Goal: Task Accomplishment & Management: Manage account settings

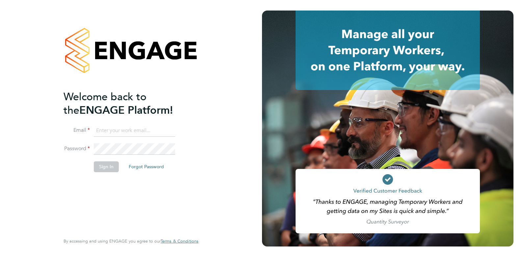
click at [108, 133] on input at bounding box center [134, 131] width 81 height 12
type input "[PERSON_NAME][EMAIL_ADDRESS][DOMAIN_NAME]"
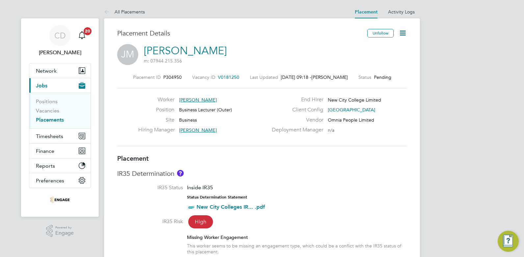
click at [402, 34] on icon at bounding box center [403, 33] width 8 height 8
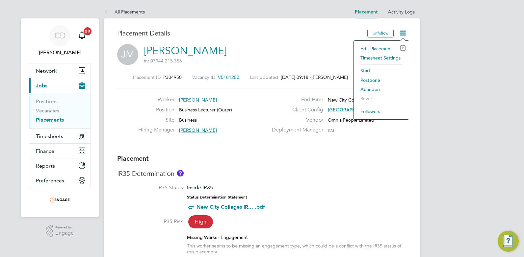
click at [380, 50] on li "Edit Placement e" at bounding box center [381, 48] width 48 height 9
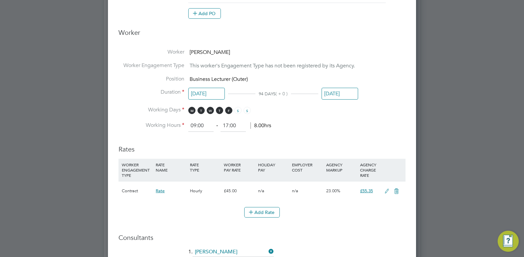
click at [387, 192] on icon at bounding box center [387, 191] width 8 height 5
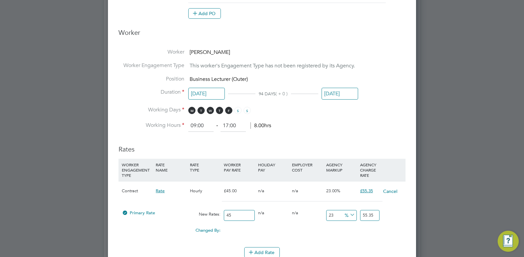
click at [234, 215] on input "45" at bounding box center [239, 215] width 31 height 11
type input "4"
type input "4.92"
type input "40"
type input "49.2"
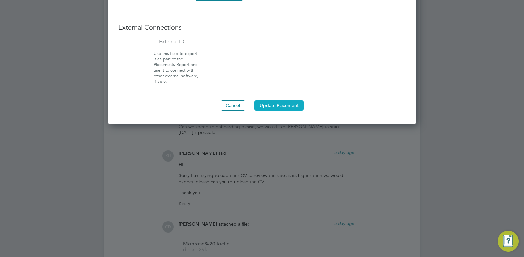
type input "40"
click at [272, 104] on button "Update Placement" at bounding box center [278, 105] width 49 height 11
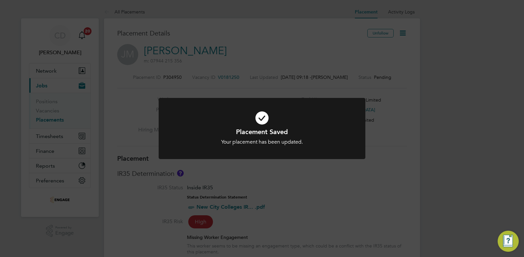
click at [304, 177] on div "Placement Saved Your placement has been updated. Cancel Okay" at bounding box center [262, 128] width 524 height 257
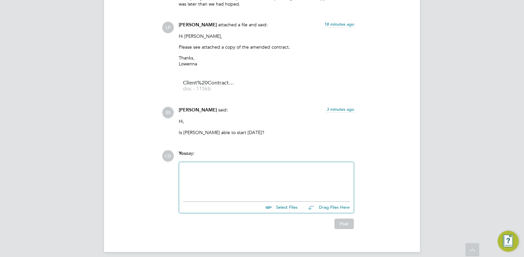
click at [238, 189] on div at bounding box center [266, 180] width 167 height 28
click at [249, 178] on div "I completed the outstandinhg" at bounding box center [266, 181] width 167 height 6
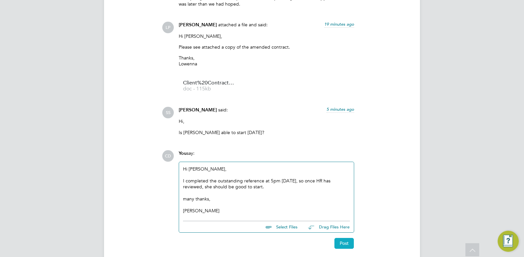
click at [343, 238] on button "Post" at bounding box center [343, 243] width 19 height 11
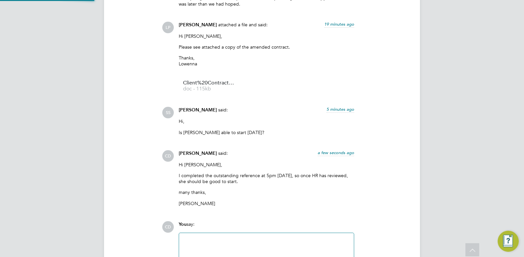
scroll to position [2041, 0]
